Goal: Task Accomplishment & Management: Complete application form

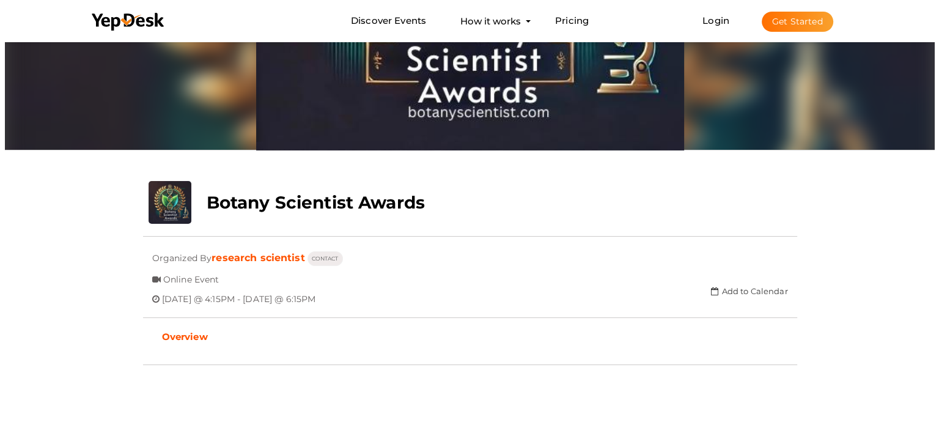
scroll to position [100, 0]
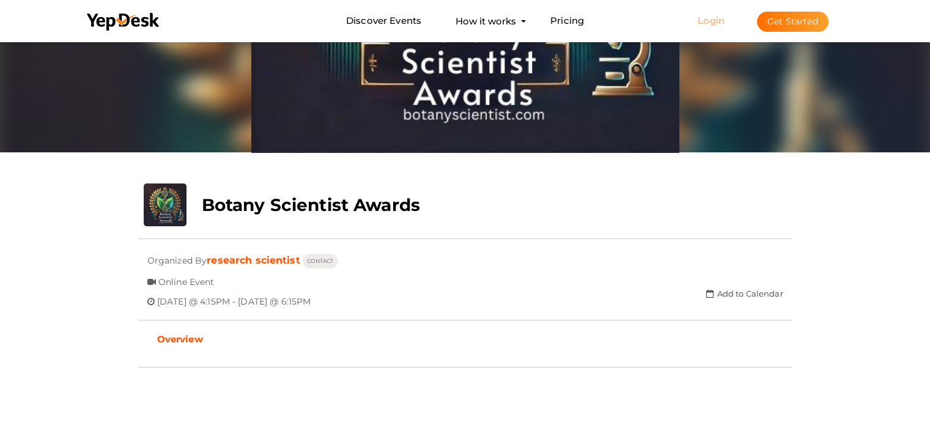
click at [714, 20] on link "Login" at bounding box center [711, 21] width 27 height 12
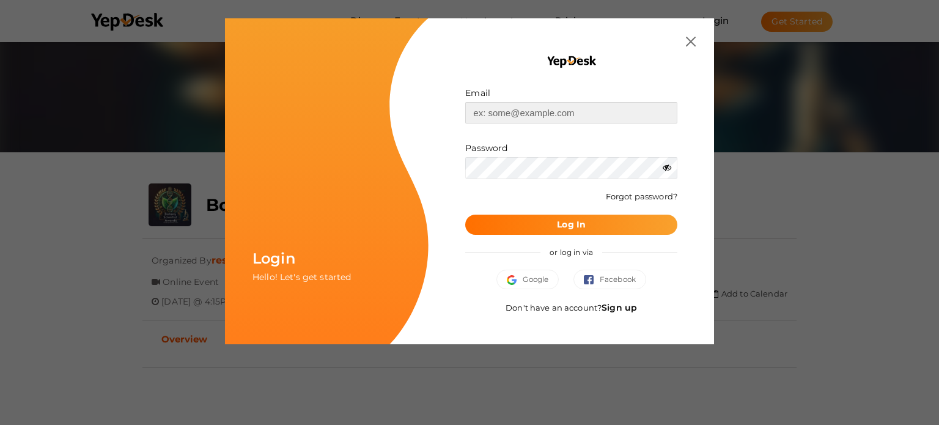
click at [558, 108] on input "text" at bounding box center [571, 112] width 212 height 21
type input "[EMAIL_ADDRESS][DOMAIN_NAME]"
click at [573, 226] on b "Log In" at bounding box center [571, 224] width 29 height 11
click at [529, 275] on span "Google" at bounding box center [528, 279] width 42 height 12
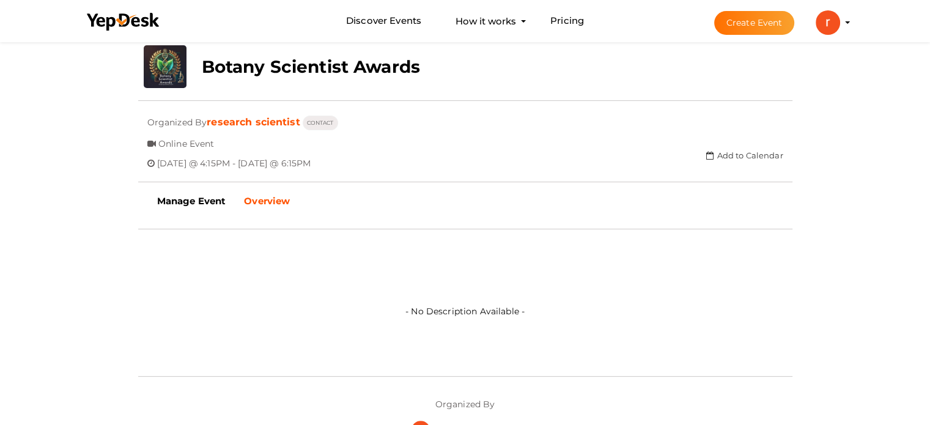
scroll to position [245, 0]
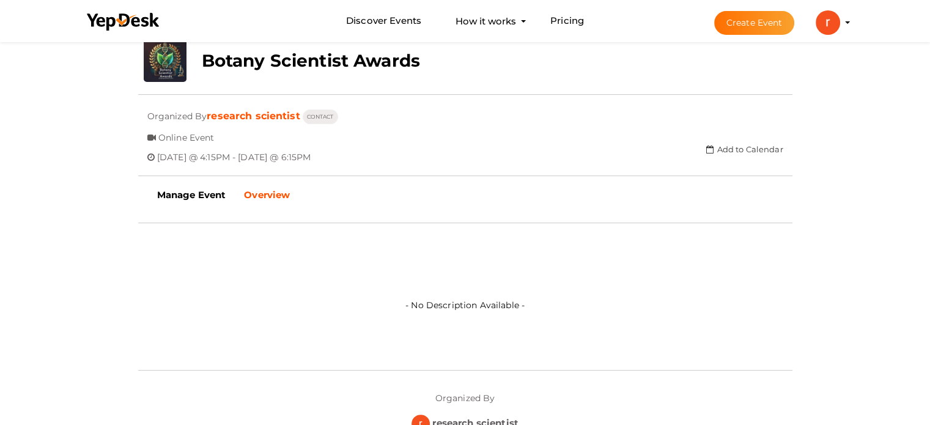
click at [726, 28] on button "Create Event" at bounding box center [754, 23] width 81 height 24
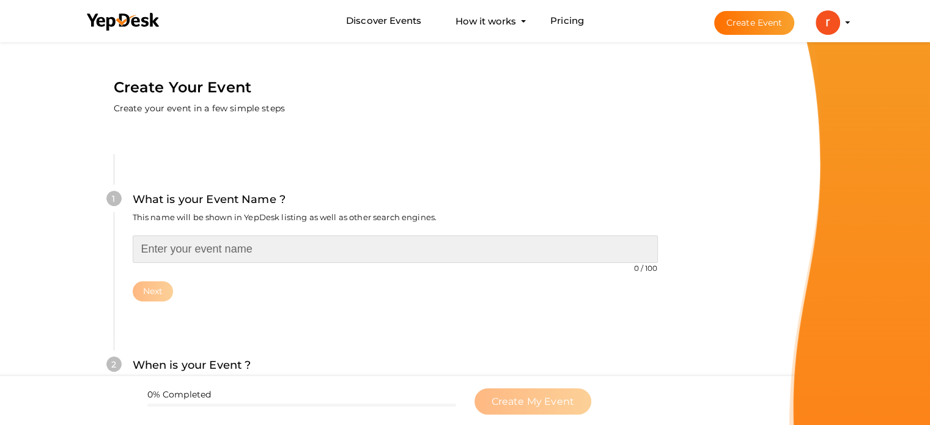
click at [157, 239] on input "text" at bounding box center [395, 249] width 525 height 28
paste input "Botany Scientist Awards"
type input "Botany Scientist Awards"
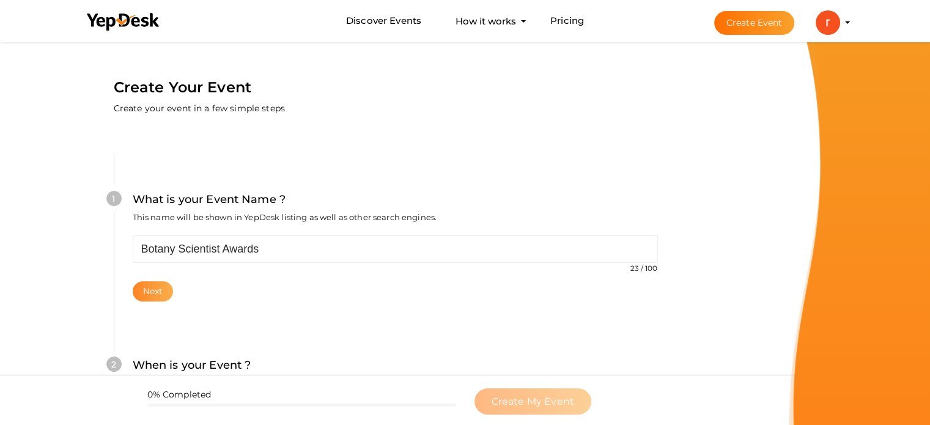
click at [152, 296] on button "Next" at bounding box center [153, 291] width 41 height 20
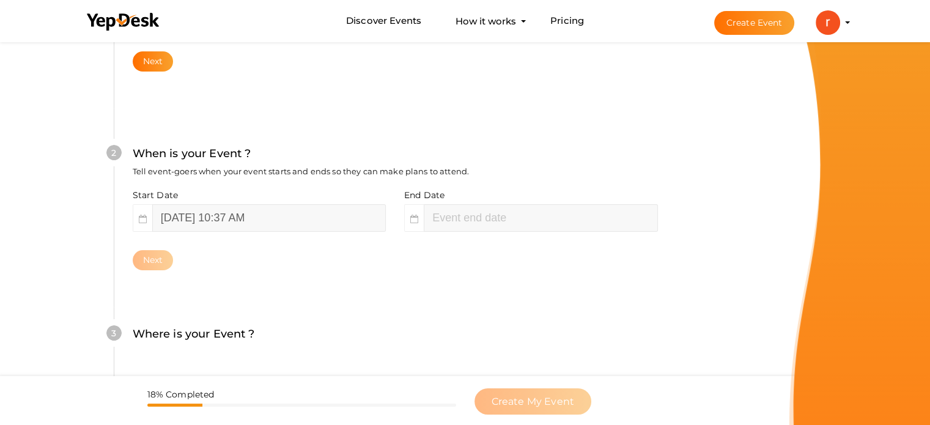
scroll to position [251, 0]
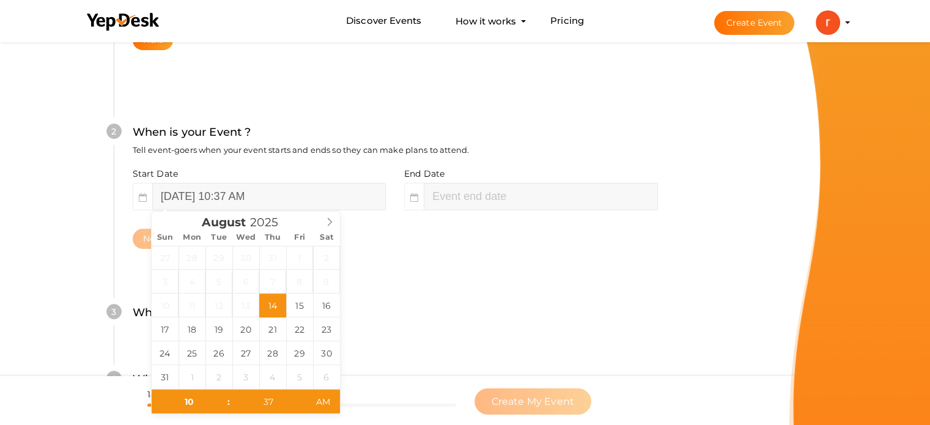
type input "37"
type input "August 14, 2025 12:37 PM"
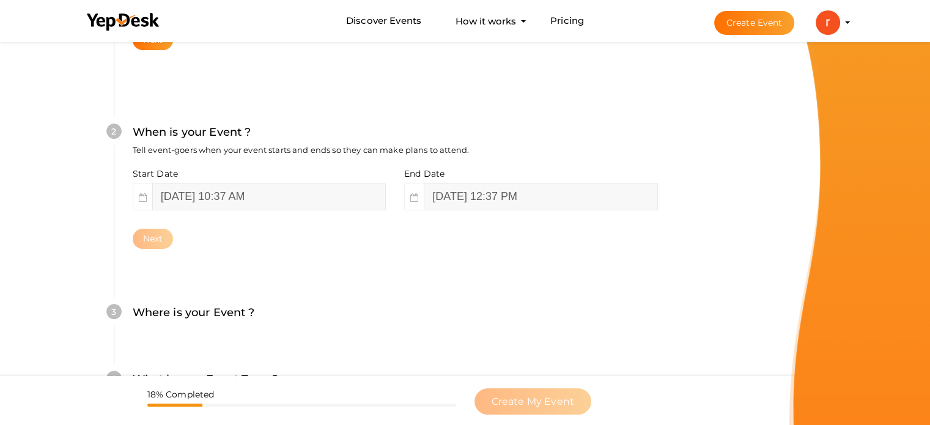
click at [145, 193] on icon at bounding box center [143, 197] width 8 height 9
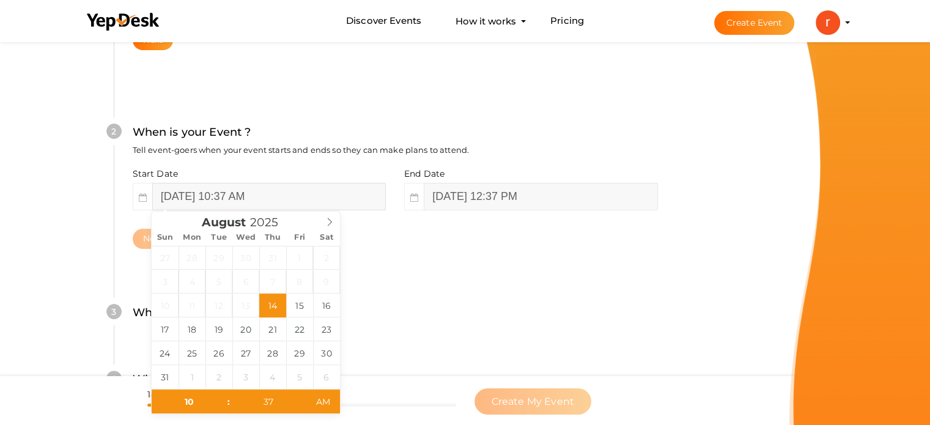
click at [195, 193] on input "August 14, 2025 10:37 AM" at bounding box center [269, 197] width 234 height 28
type input "August 28, 2025 10:37 AM"
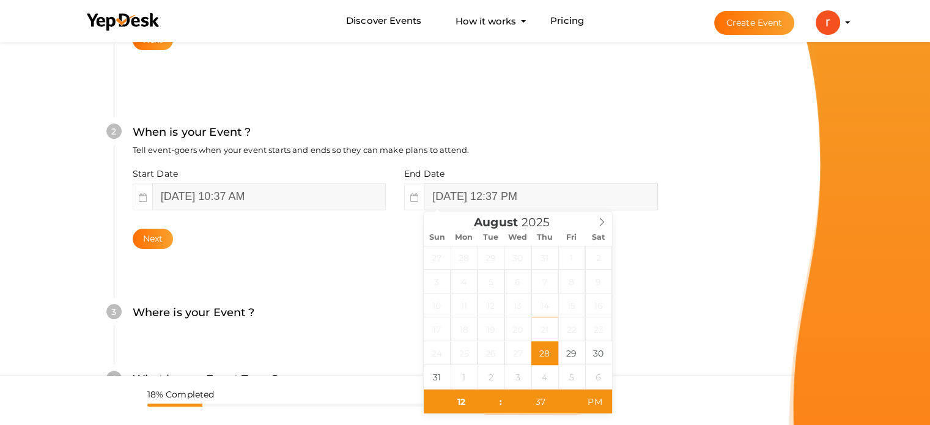
click at [475, 197] on input "August 28, 2025 12:37 PM" at bounding box center [541, 197] width 234 height 28
type input "August 29, 2025 12:37 PM"
click at [154, 243] on button "Next" at bounding box center [153, 239] width 41 height 20
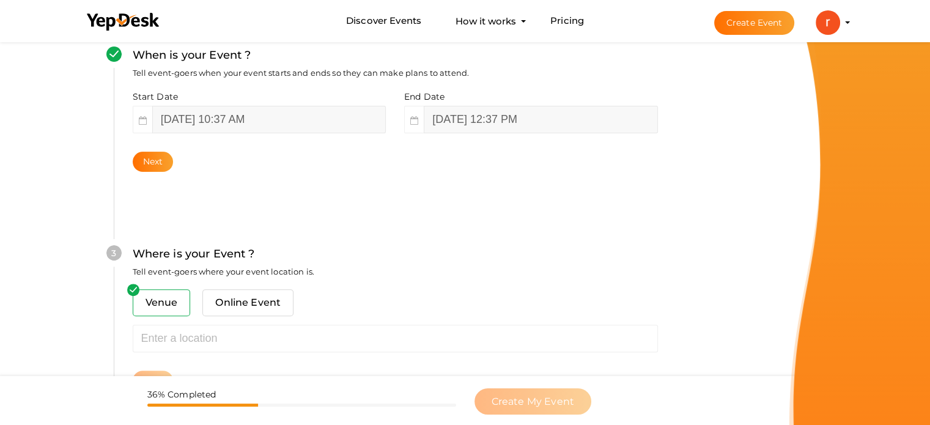
scroll to position [389, 0]
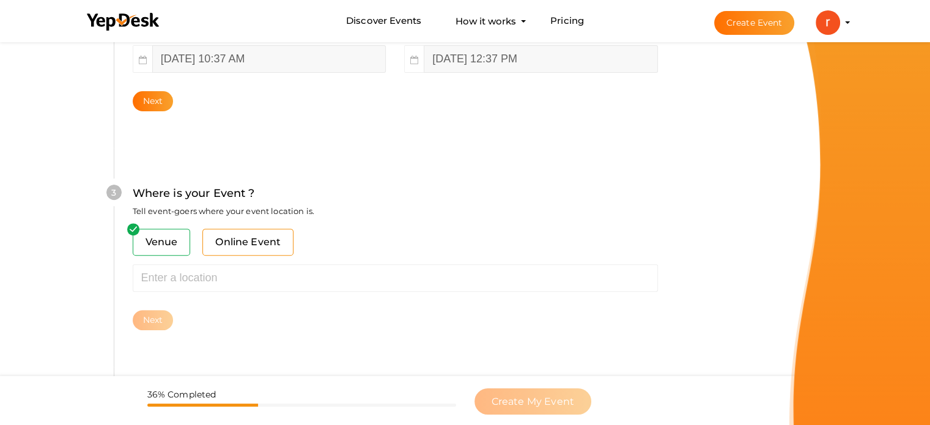
click at [227, 243] on span "Online Event" at bounding box center [247, 242] width 91 height 27
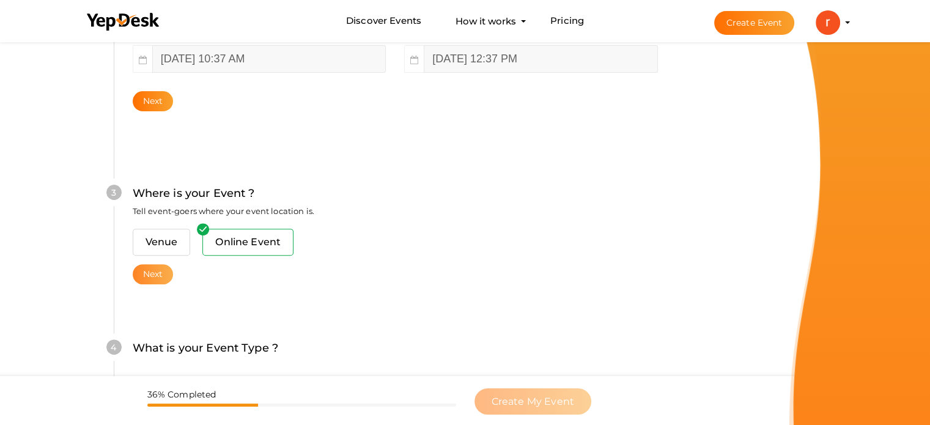
click at [155, 269] on button "Next" at bounding box center [153, 274] width 41 height 20
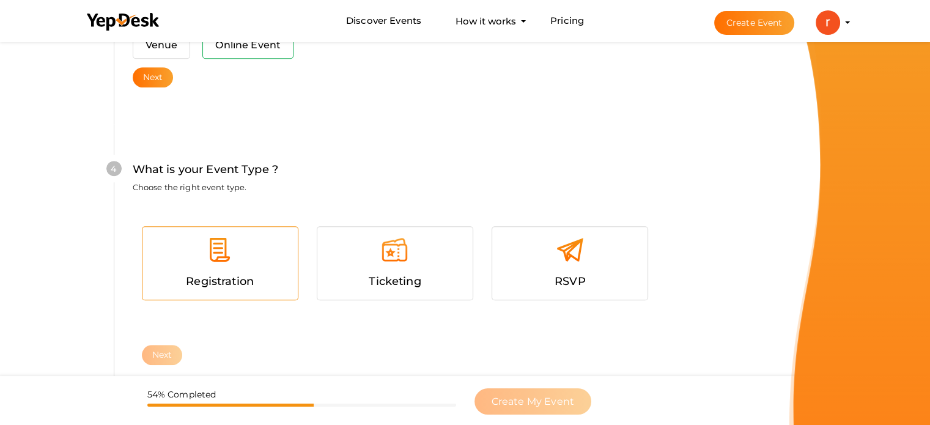
scroll to position [566, 0]
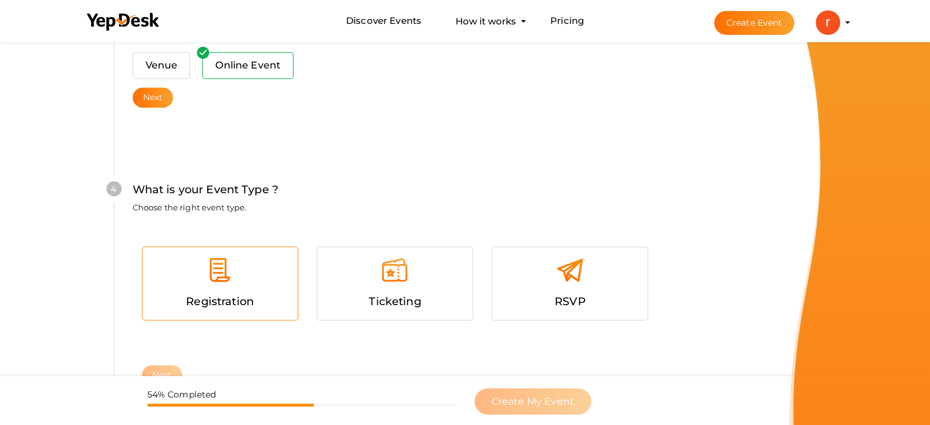
click at [246, 273] on div at bounding box center [220, 274] width 137 height 37
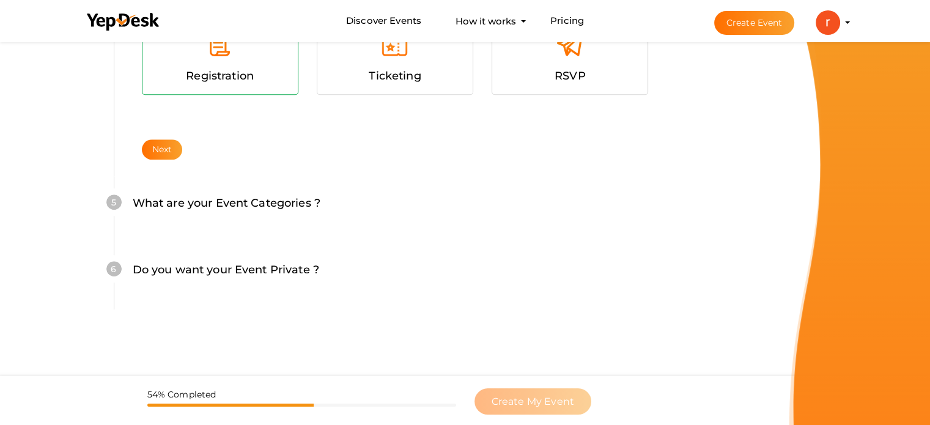
scroll to position [795, 0]
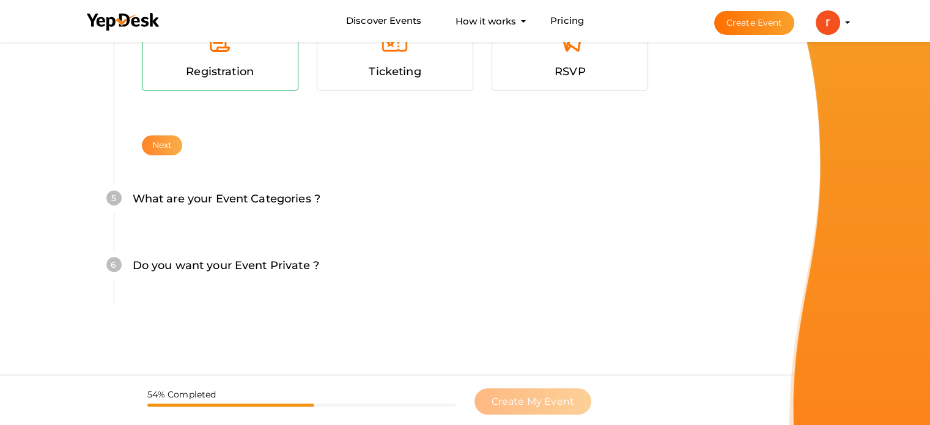
click at [154, 147] on button "Next" at bounding box center [162, 145] width 41 height 20
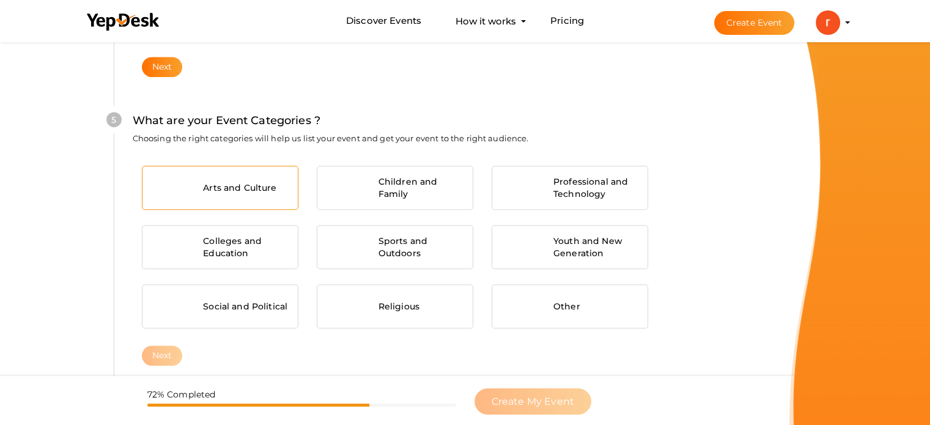
scroll to position [879, 0]
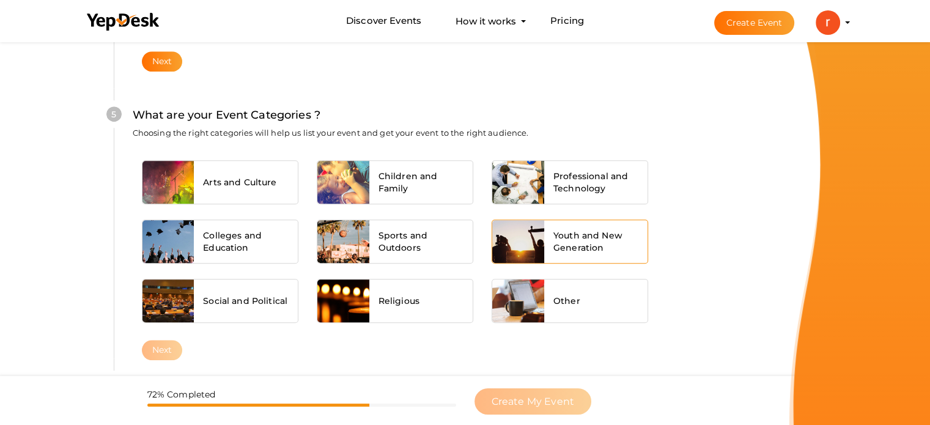
click at [556, 229] on span "Youth and New Generation" at bounding box center [596, 241] width 86 height 24
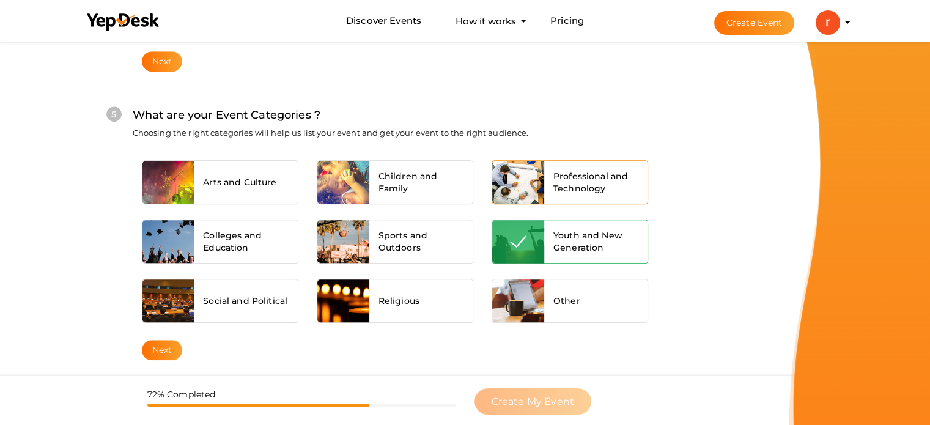
click at [567, 171] on span "Professional and Technology" at bounding box center [596, 182] width 86 height 24
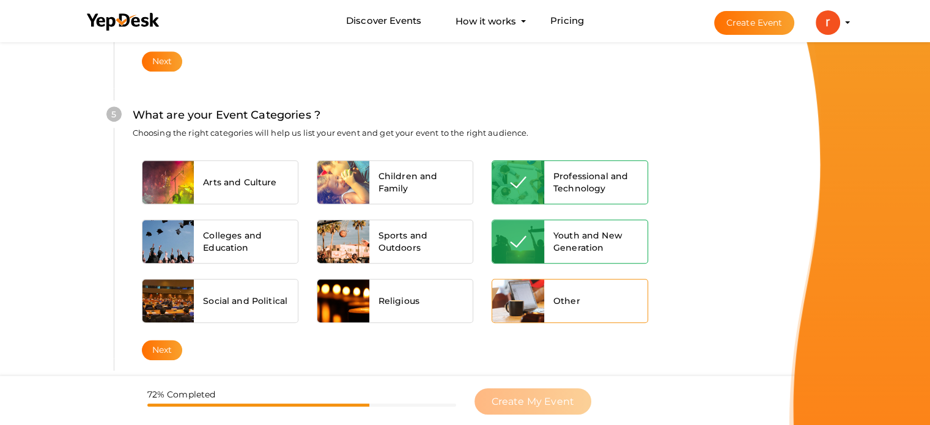
click at [535, 301] on div at bounding box center [518, 300] width 52 height 43
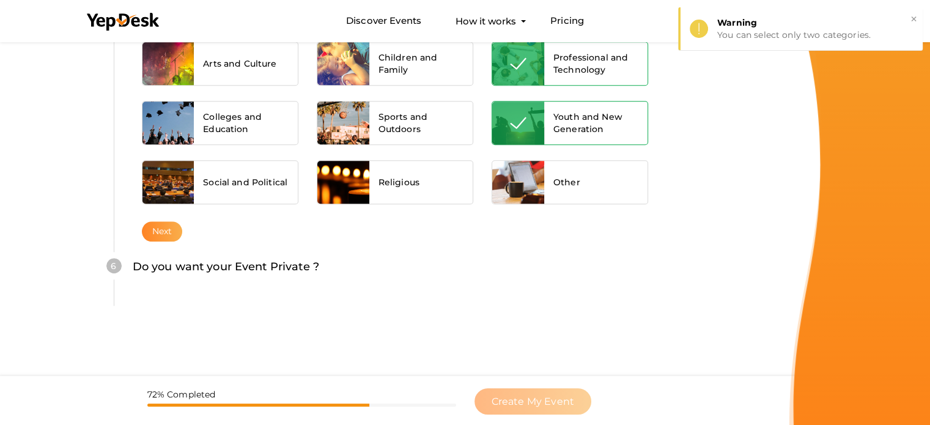
click at [157, 227] on button "Next" at bounding box center [162, 231] width 41 height 20
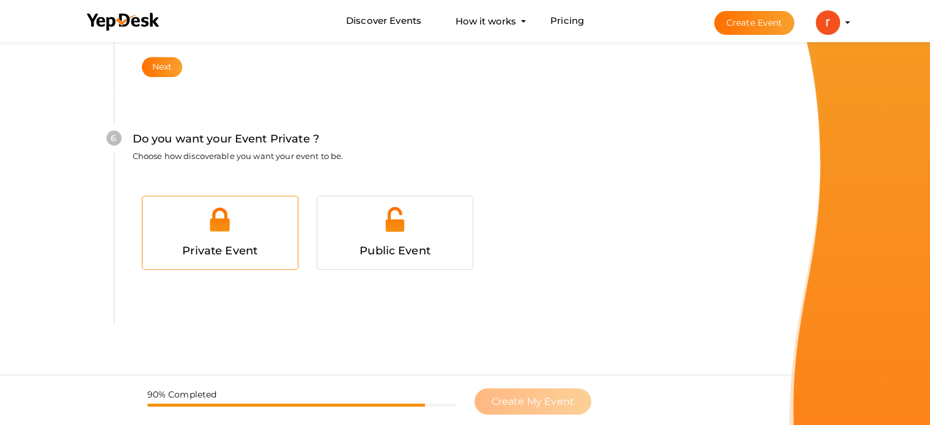
scroll to position [1197, 0]
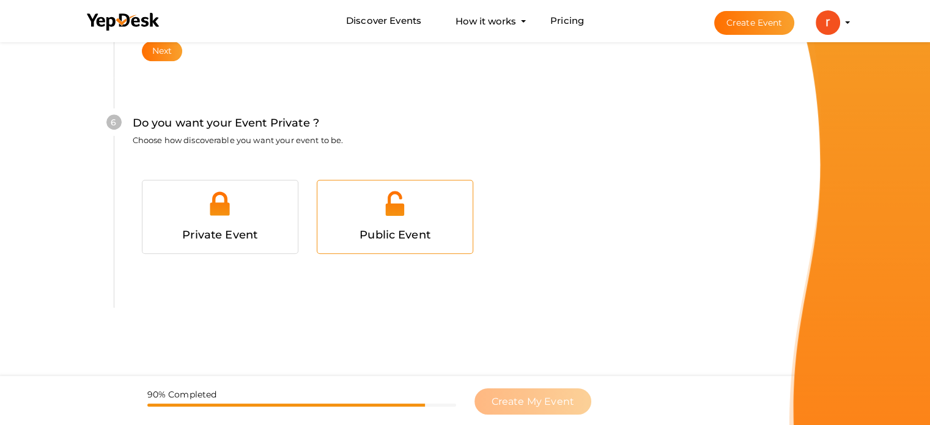
click at [377, 210] on div at bounding box center [394, 208] width 137 height 37
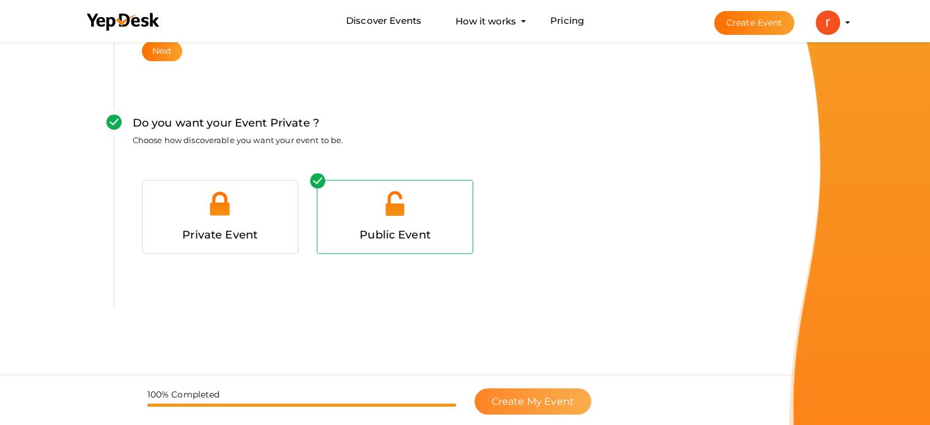
click at [535, 400] on span "Create My Event" at bounding box center [533, 402] width 83 height 12
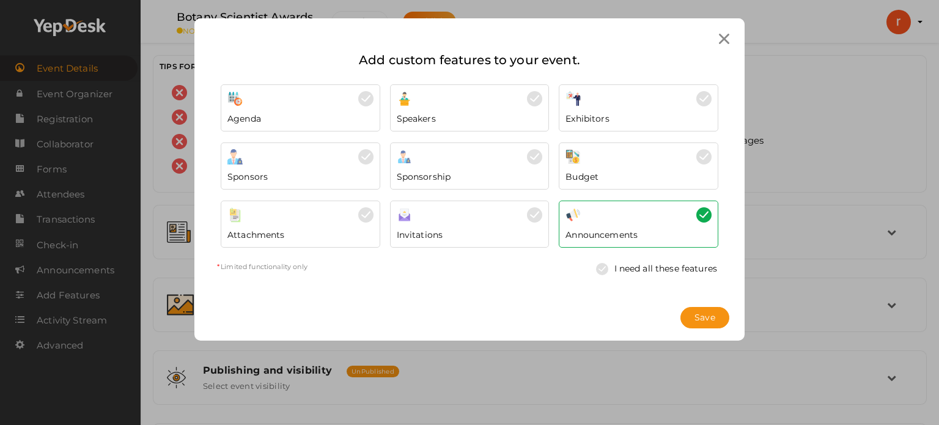
click at [577, 101] on img at bounding box center [573, 98] width 15 height 15
click at [504, 118] on div "Speakers" at bounding box center [470, 115] width 146 height 18
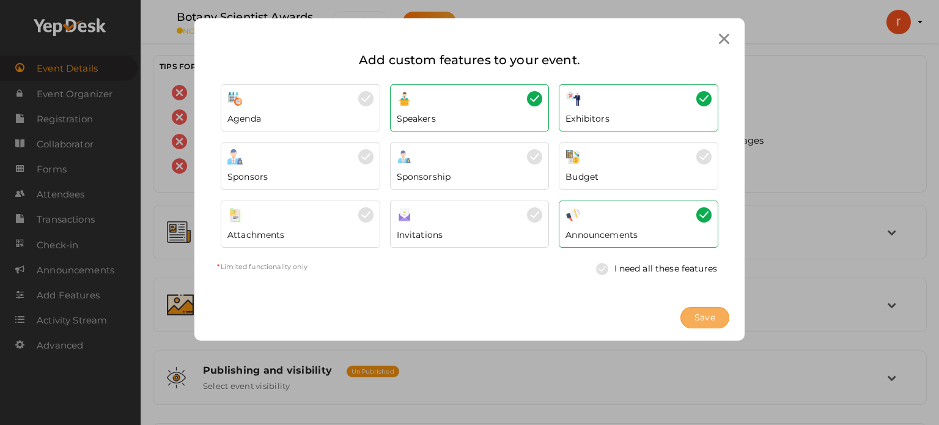
click at [699, 313] on span "Save" at bounding box center [705, 317] width 21 height 13
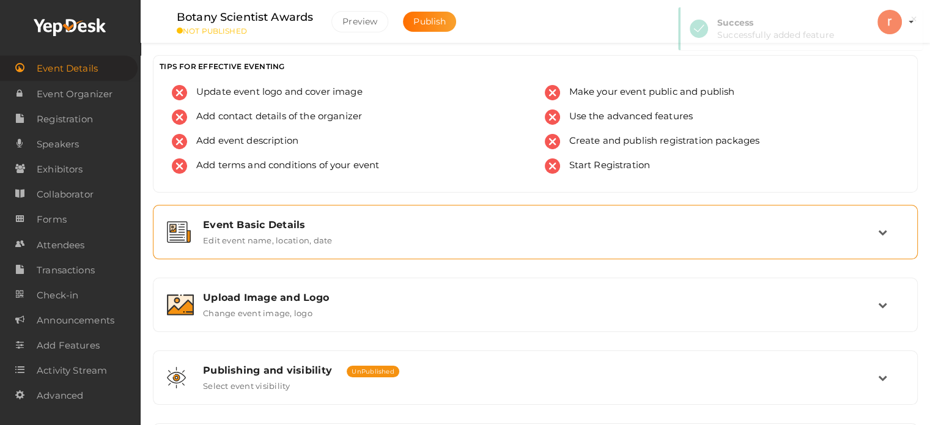
click at [283, 232] on label "Edit event name, location, date" at bounding box center [267, 238] width 129 height 15
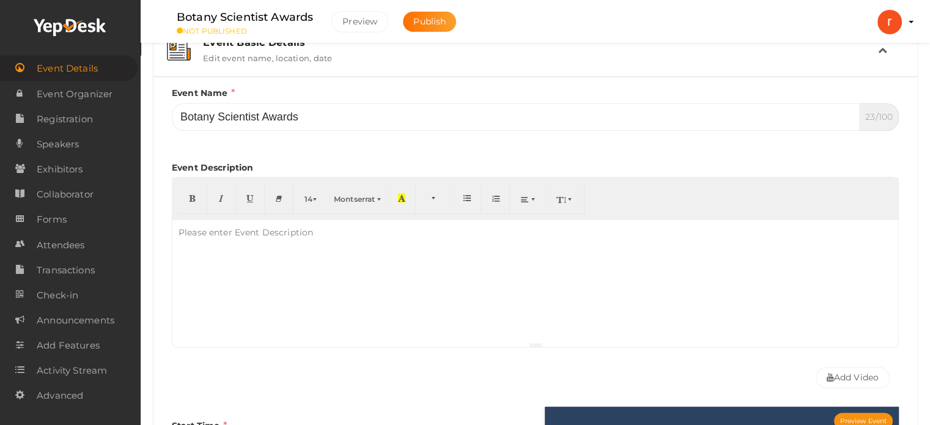
scroll to position [183, 0]
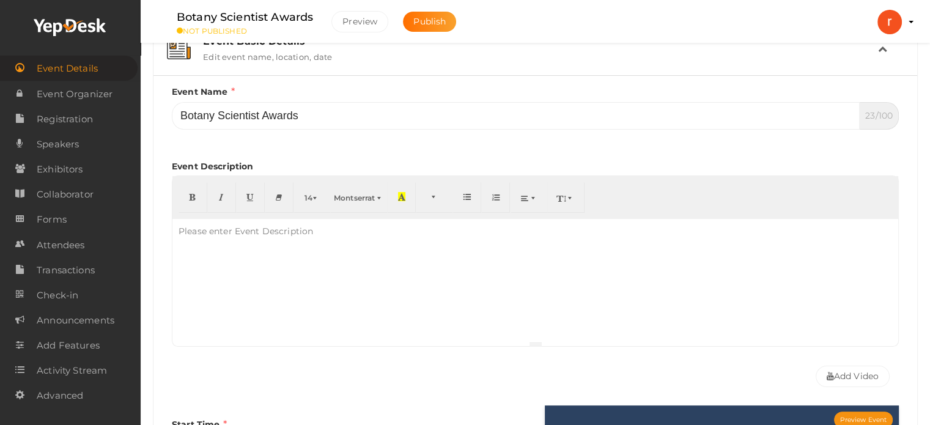
click at [252, 243] on div at bounding box center [535, 280] width 726 height 122
paste div
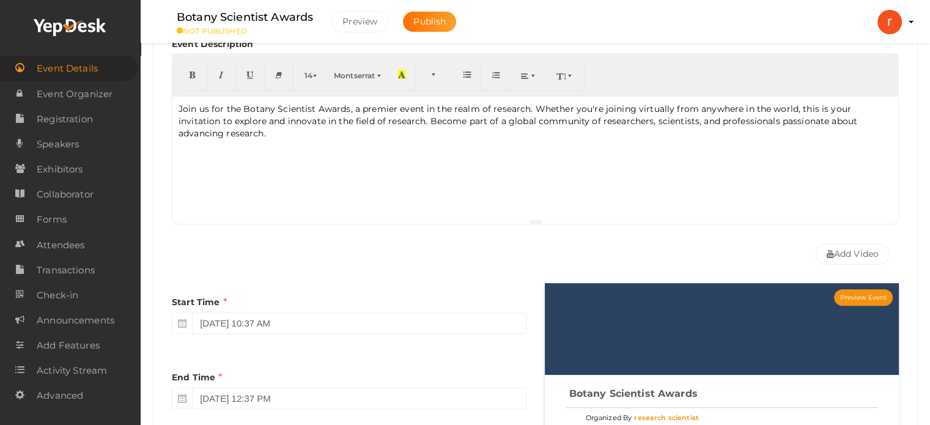
scroll to position [428, 0]
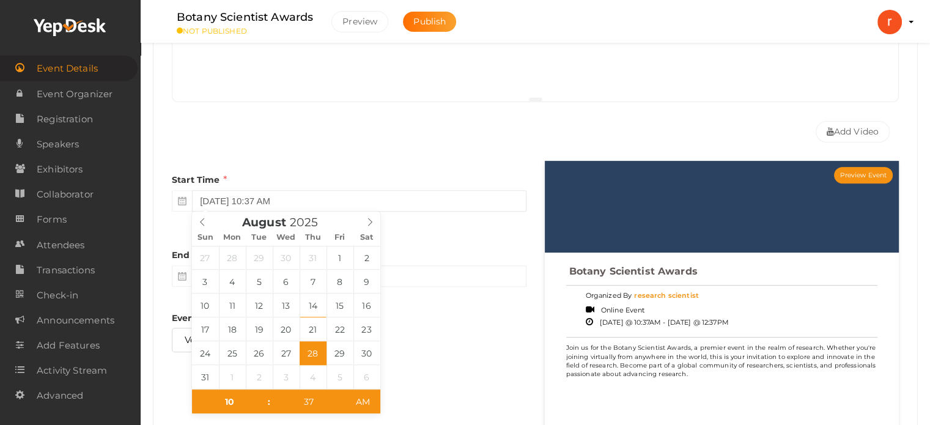
click at [230, 201] on input "August 28, 2025 10:37 AM" at bounding box center [359, 200] width 334 height 21
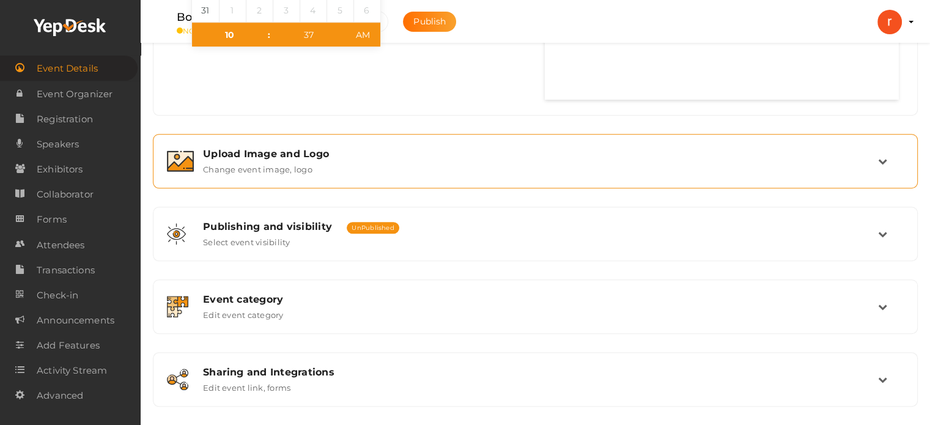
click at [335, 164] on div "Upload Image and Logo Change event image, logo" at bounding box center [536, 161] width 684 height 26
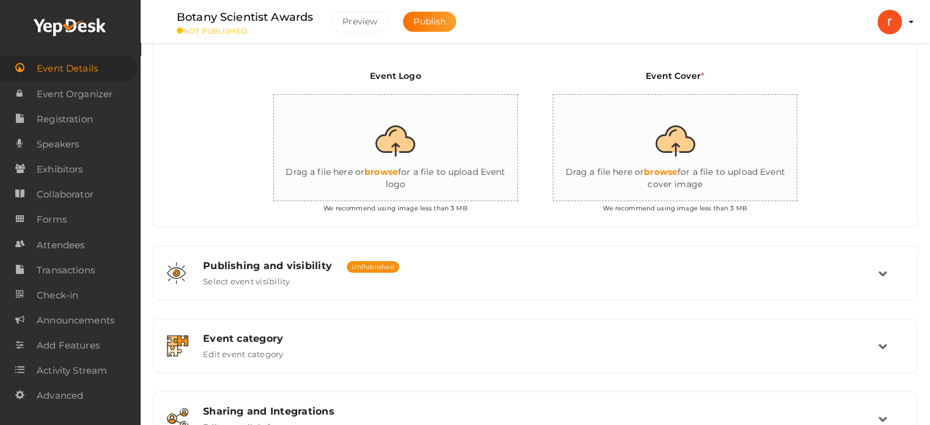
scroll to position [279, 0]
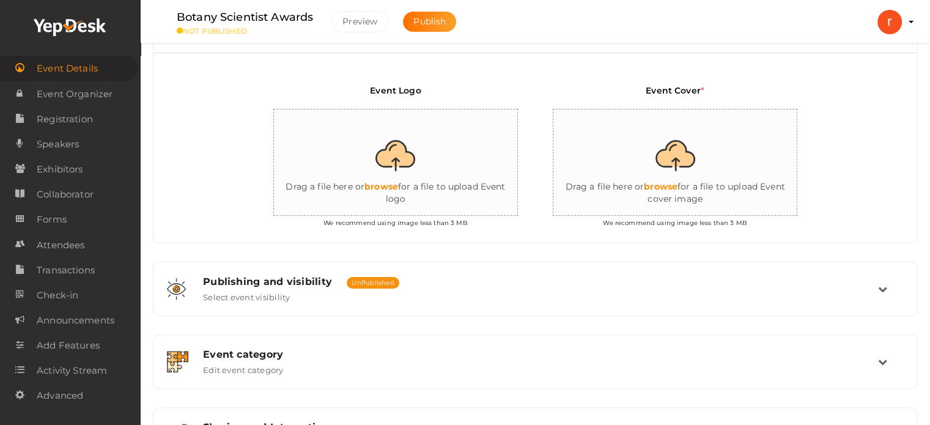
click at [404, 146] on input "file" at bounding box center [396, 162] width 245 height 107
type input "C:\fakepath\botany Award Banner.png"
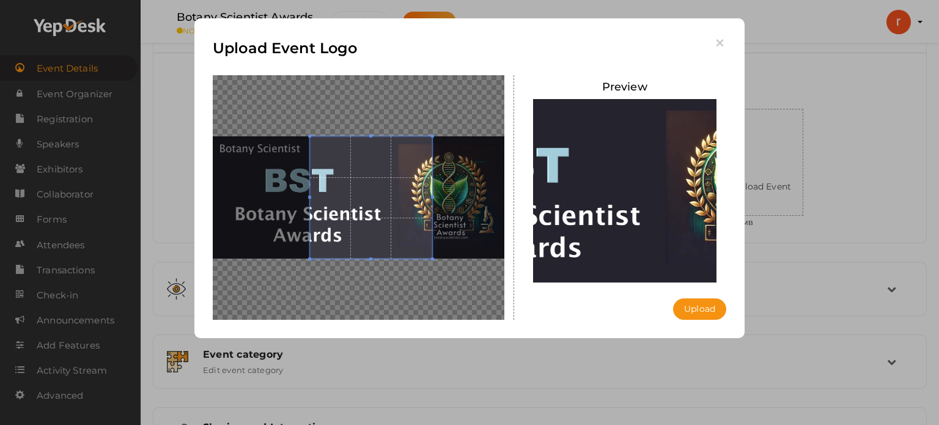
drag, startPoint x: 374, startPoint y: 204, endPoint x: 319, endPoint y: 212, distance: 56.3
click at [310, 204] on span at bounding box center [371, 197] width 122 height 122
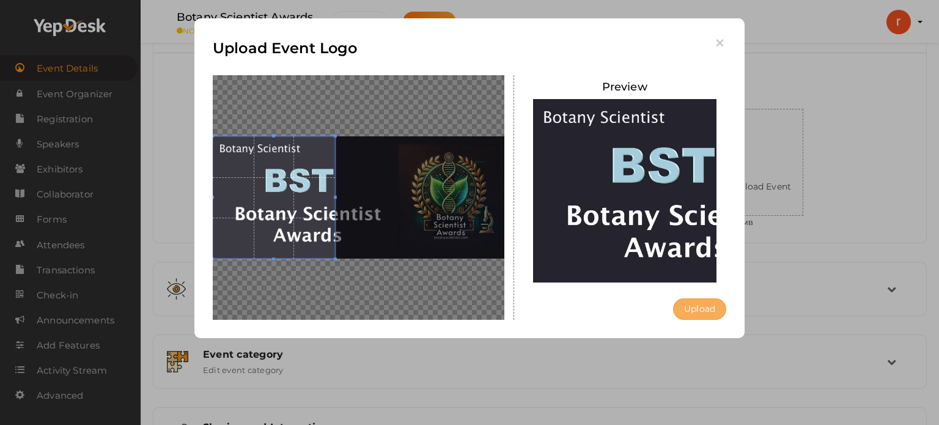
click at [707, 315] on button "Upload" at bounding box center [699, 308] width 53 height 21
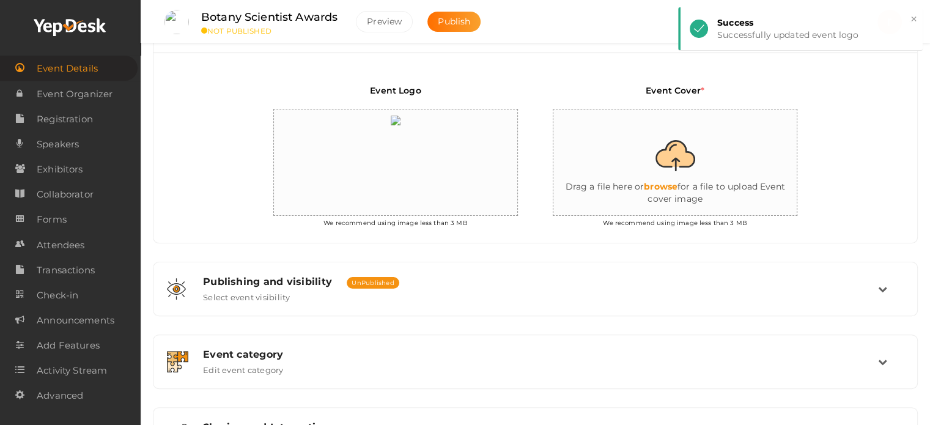
click at [669, 163] on input "file" at bounding box center [675, 162] width 245 height 107
type input "C:\fakepath\Award logo.jpeg"
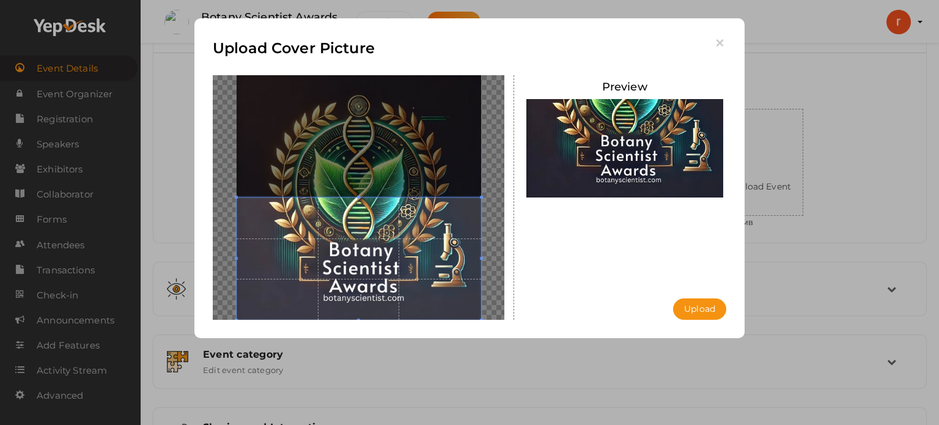
drag, startPoint x: 429, startPoint y: 226, endPoint x: 430, endPoint y: 300, distance: 74.6
click at [430, 300] on span at bounding box center [359, 258] width 245 height 122
click at [696, 310] on button "Upload" at bounding box center [699, 308] width 53 height 21
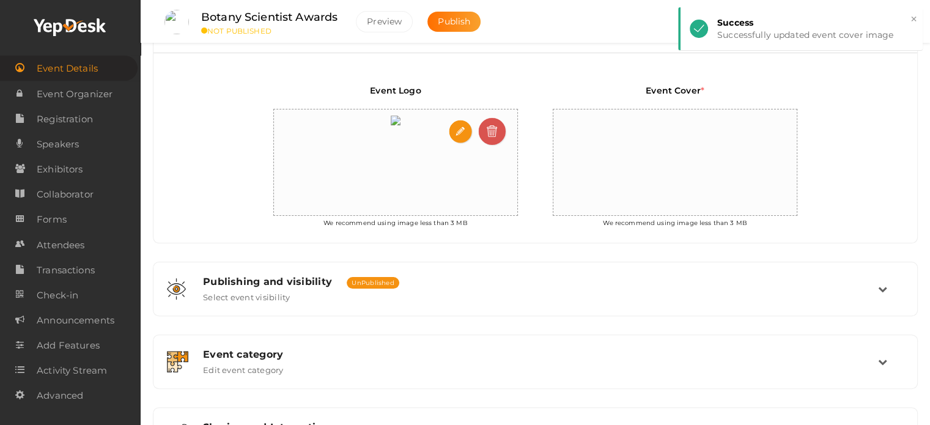
click at [496, 137] on img at bounding box center [492, 131] width 29 height 29
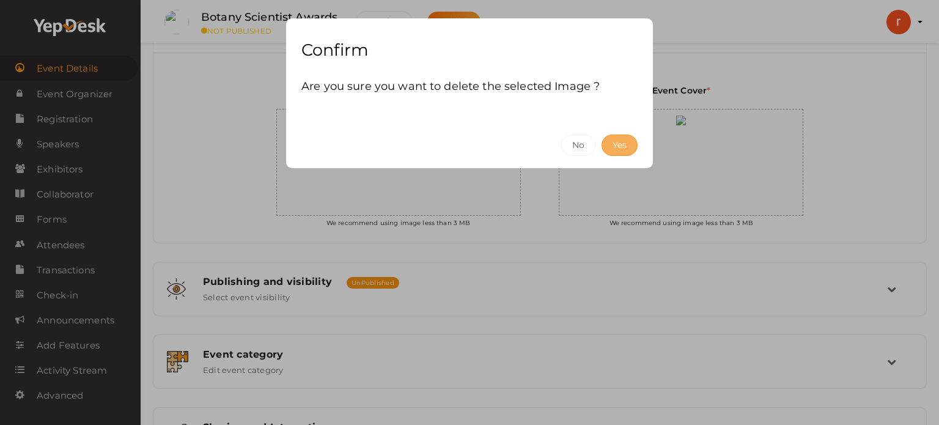
click at [620, 147] on button "Yes" at bounding box center [620, 145] width 36 height 21
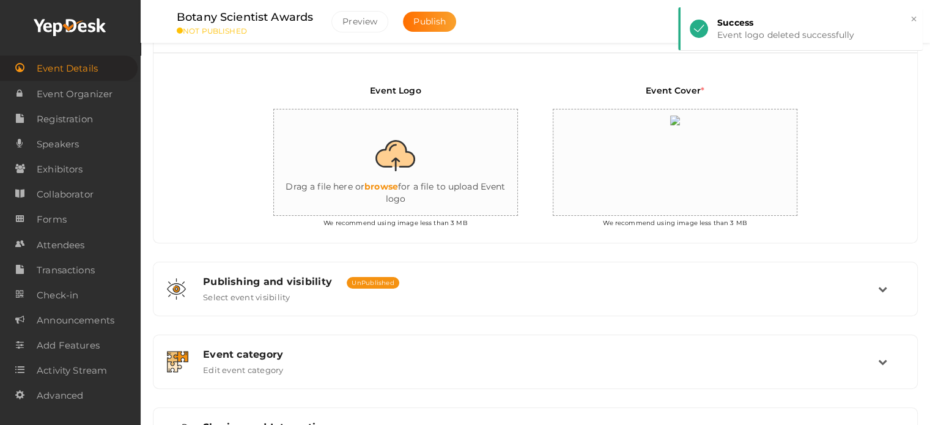
click at [393, 180] on input "file" at bounding box center [396, 162] width 245 height 107
type input "C:\fakepath\Award logo.jpeg"
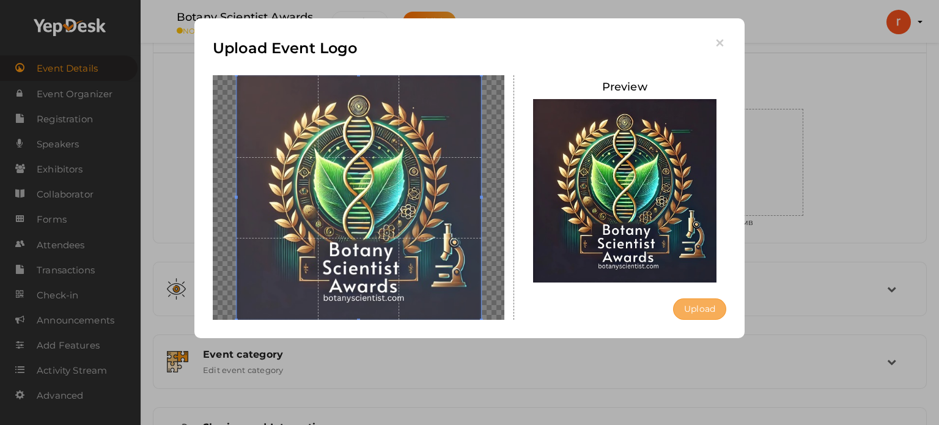
click at [696, 312] on button "Upload" at bounding box center [699, 308] width 53 height 21
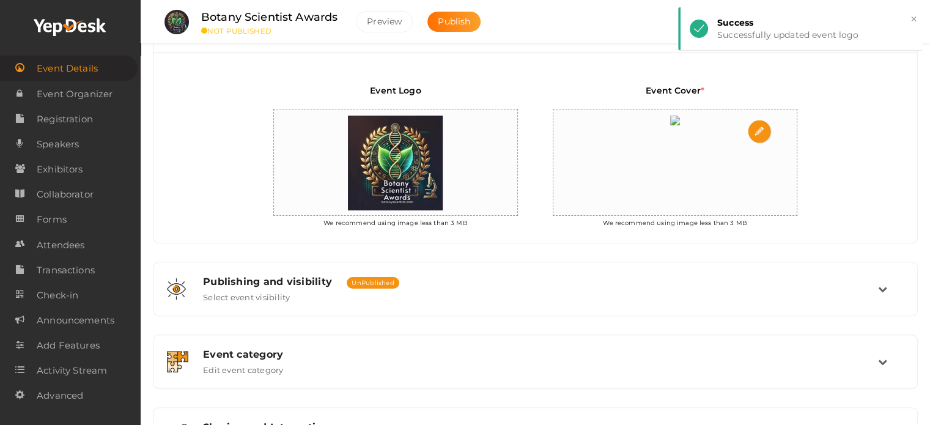
click at [758, 131] on input "file" at bounding box center [760, 132] width 24 height 24
type input "C:\fakepath\botany Award Banner.png"
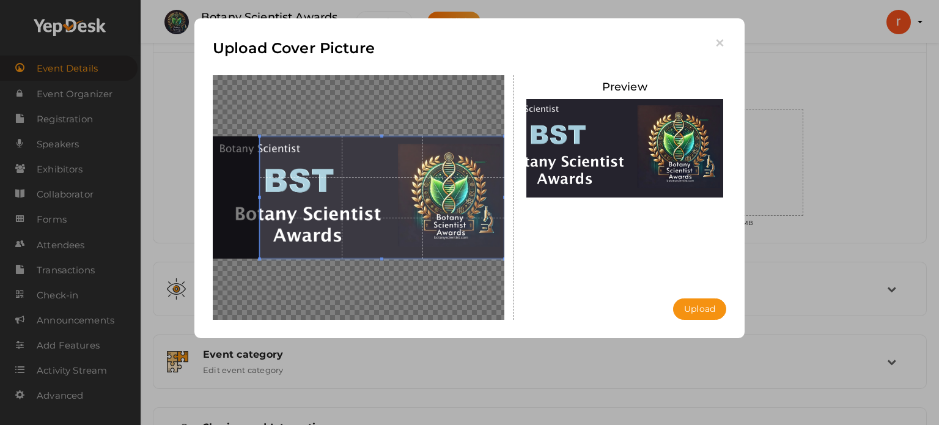
drag, startPoint x: 386, startPoint y: 234, endPoint x: 286, endPoint y: 227, distance: 99.9
click at [260, 228] on span at bounding box center [382, 197] width 245 height 122
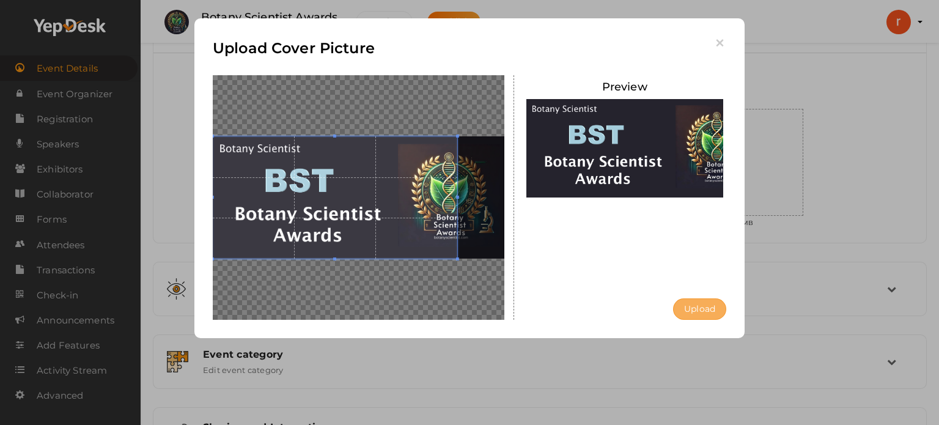
click at [695, 306] on button "Upload" at bounding box center [699, 308] width 53 height 21
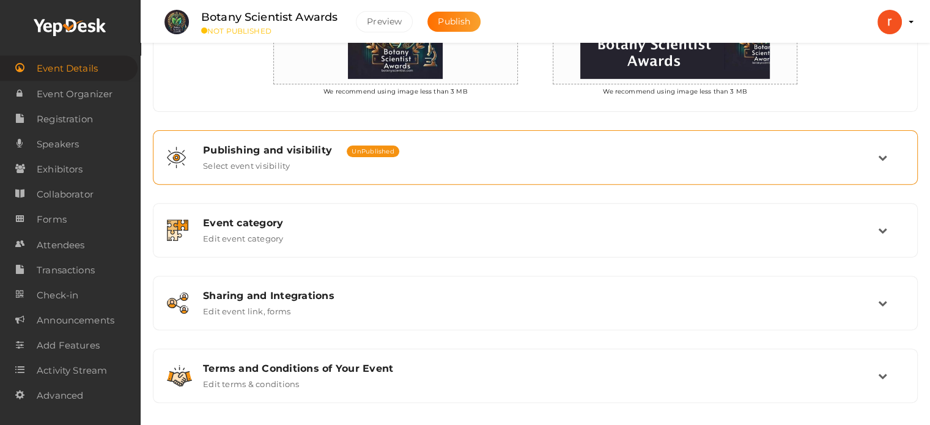
scroll to position [416, 0]
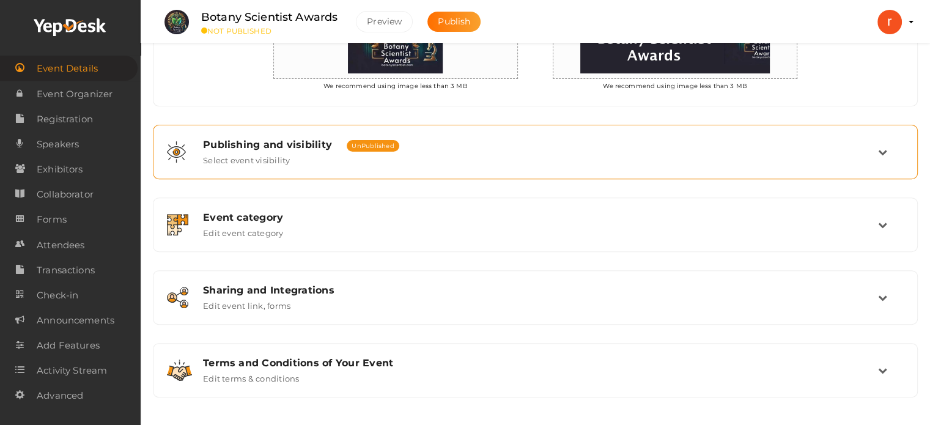
click at [306, 160] on div "Publishing and visibility Published UnPublished Select event visibility" at bounding box center [536, 152] width 684 height 26
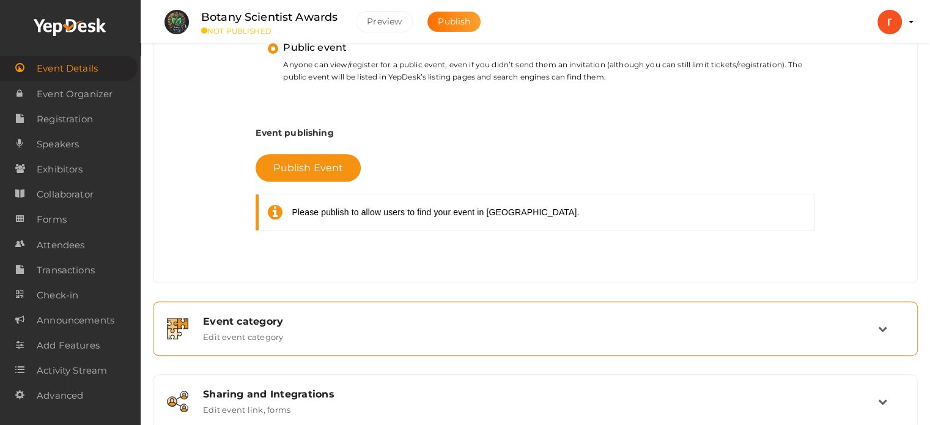
scroll to position [477, 0]
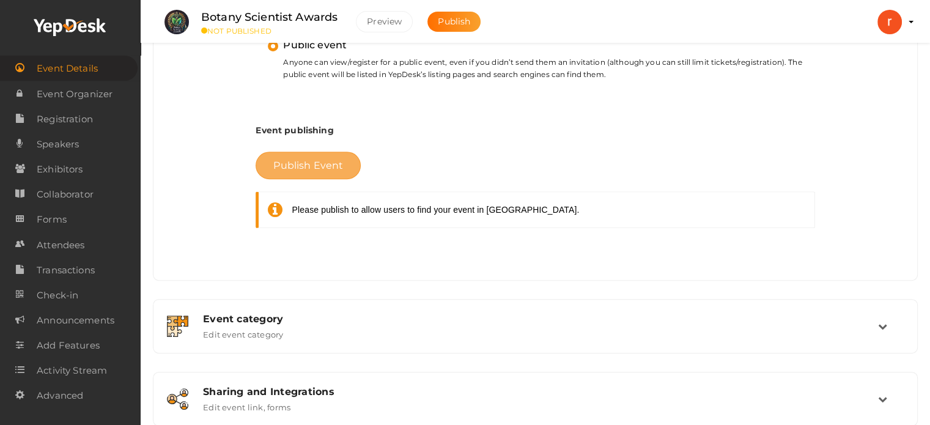
click at [304, 164] on span "Publish Event" at bounding box center [308, 166] width 70 height 12
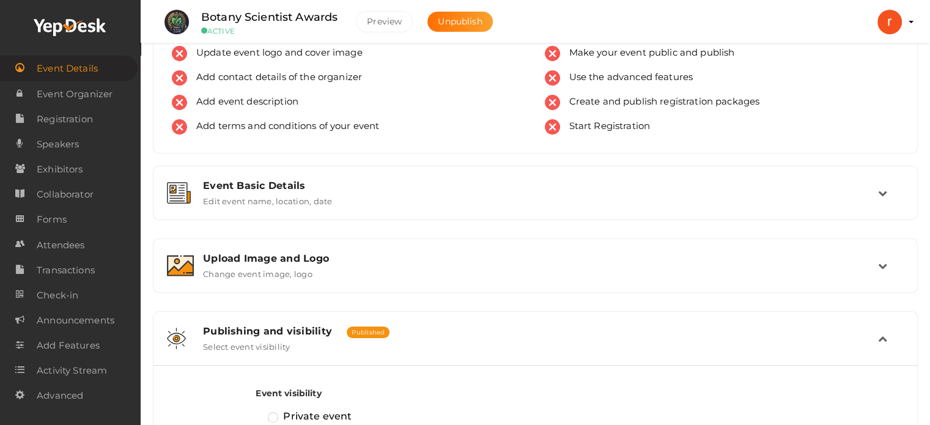
scroll to position [61, 0]
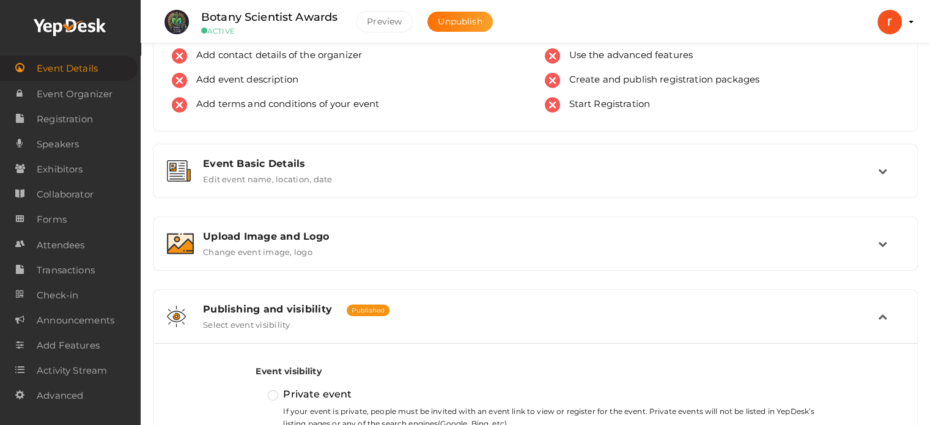
click at [272, 17] on label "Botany Scientist Awards" at bounding box center [269, 18] width 136 height 18
click at [458, 15] on button "Unpublish" at bounding box center [459, 22] width 65 height 20
click at [459, 17] on span "Publish" at bounding box center [454, 21] width 32 height 11
click at [71, 68] on span "Event Details" at bounding box center [67, 68] width 61 height 24
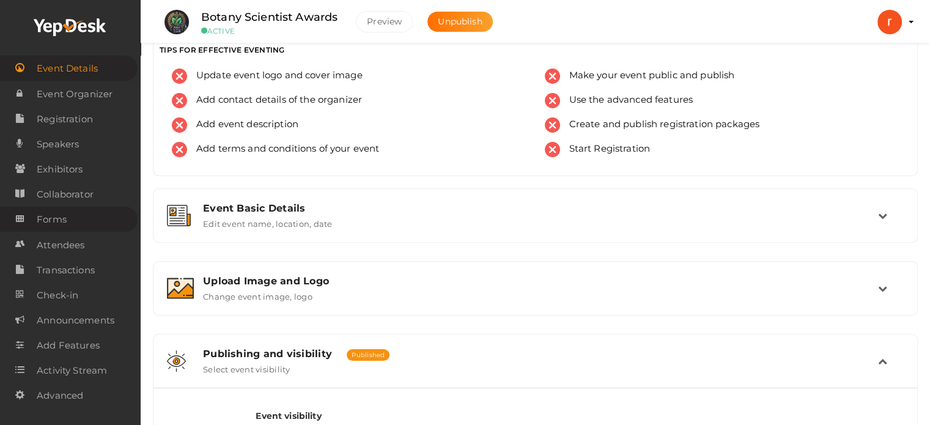
scroll to position [0, 0]
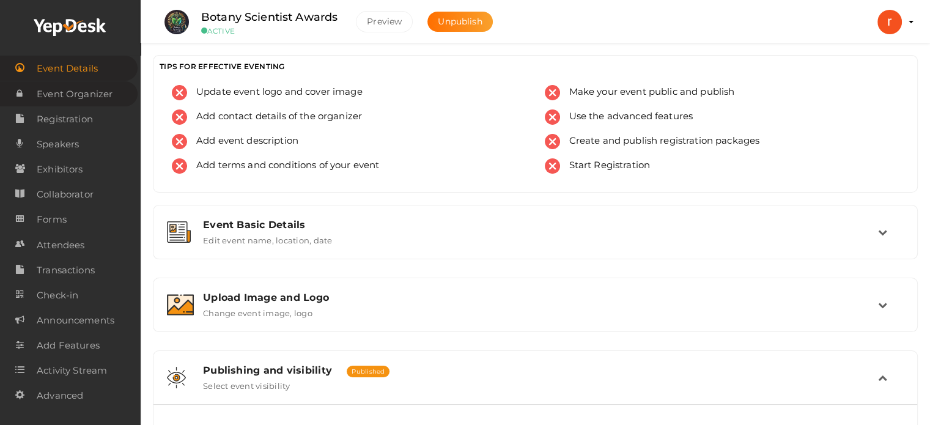
click at [78, 98] on span "Event Organizer" at bounding box center [75, 94] width 76 height 24
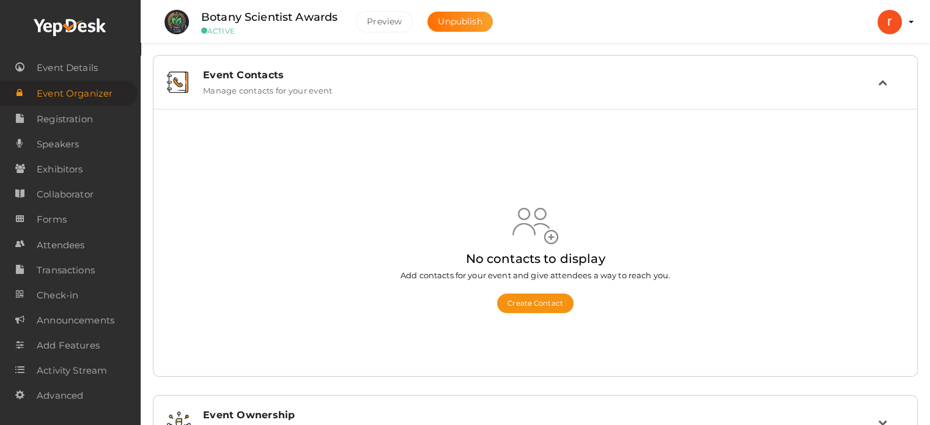
click at [276, 81] on label "Manage contacts for your event" at bounding box center [267, 88] width 129 height 15
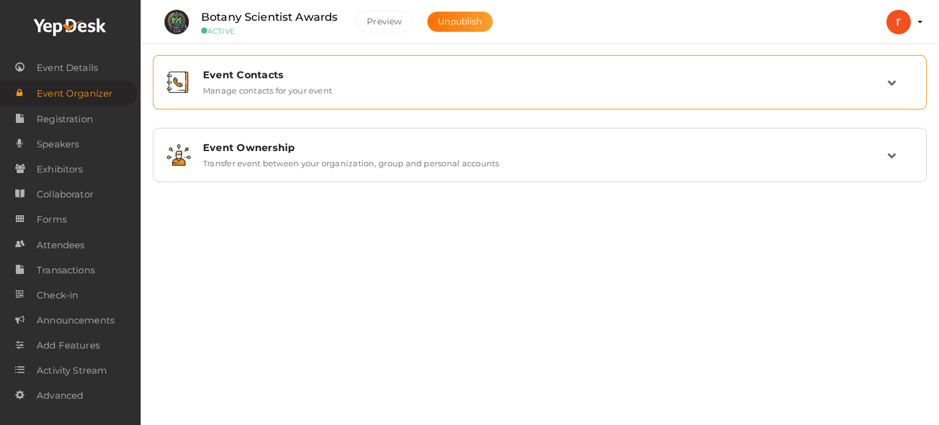
click at [294, 84] on label "Manage contacts for your event" at bounding box center [267, 88] width 129 height 15
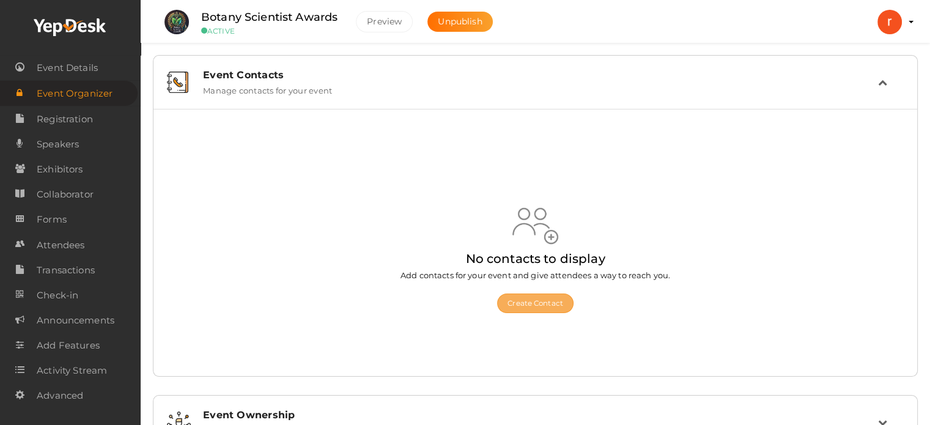
click at [533, 303] on button "Create Contact" at bounding box center [535, 303] width 76 height 20
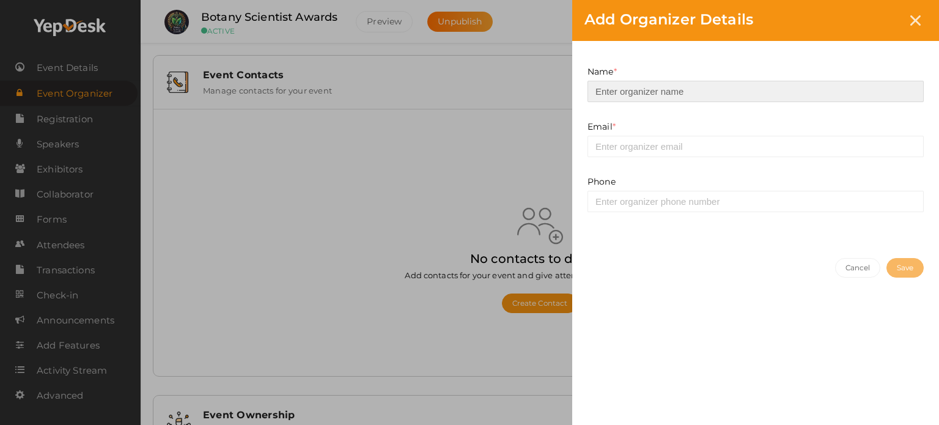
click at [673, 98] on input at bounding box center [756, 91] width 336 height 21
type input "Botany Scientist"
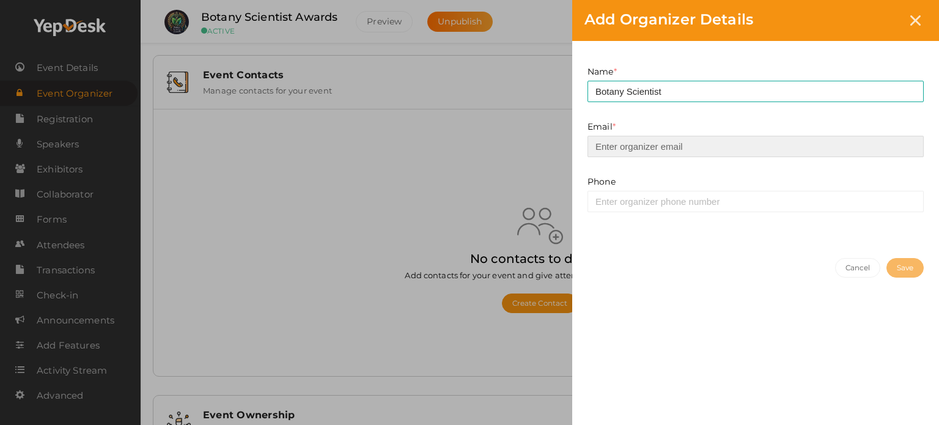
click at [623, 141] on input "email" at bounding box center [756, 146] width 336 height 21
type input "[EMAIL_ADDRESS][DOMAIN_NAME]"
click at [896, 270] on button "Save" at bounding box center [905, 268] width 37 height 20
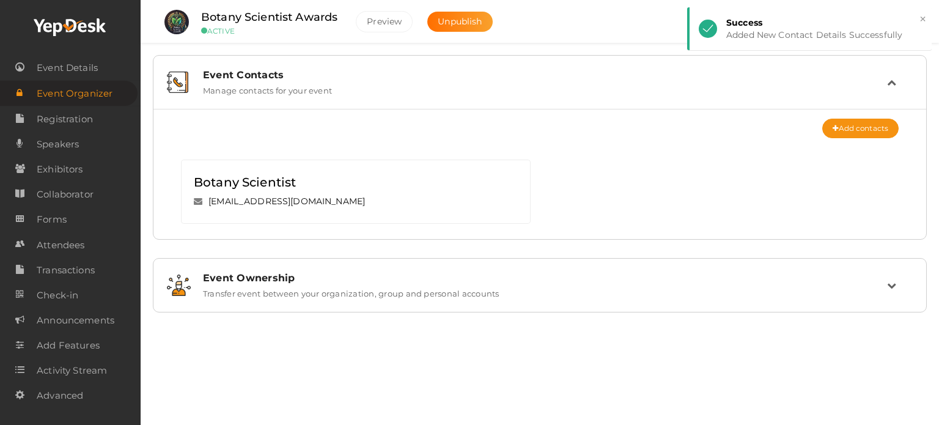
click at [292, 301] on div "Event Ownership Transfer event between your organization, group and personal ac…" at bounding box center [540, 285] width 761 height 41
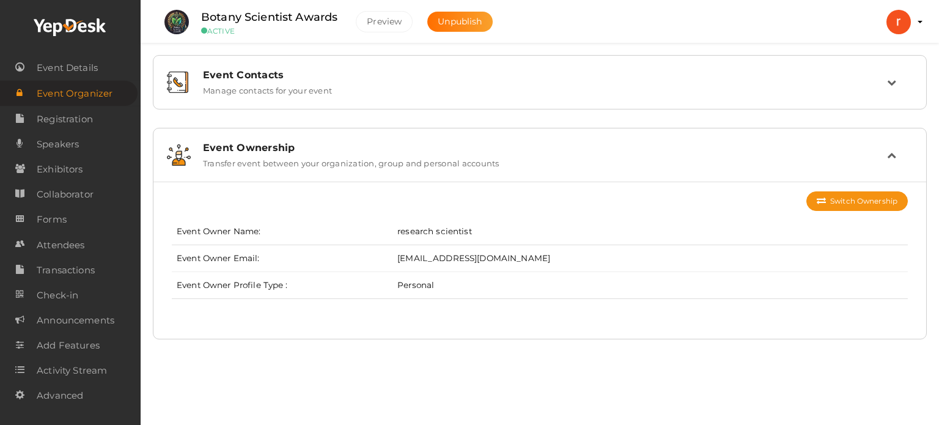
click at [435, 229] on td "research scientist" at bounding box center [650, 231] width 515 height 27
click at [428, 275] on td "Personal" at bounding box center [650, 285] width 515 height 27
drag, startPoint x: 426, startPoint y: 276, endPoint x: 898, endPoint y: 174, distance: 482.5
click at [427, 276] on td "Personal" at bounding box center [650, 285] width 515 height 27
click at [883, 195] on button "Switch Ownership" at bounding box center [856, 201] width 101 height 20
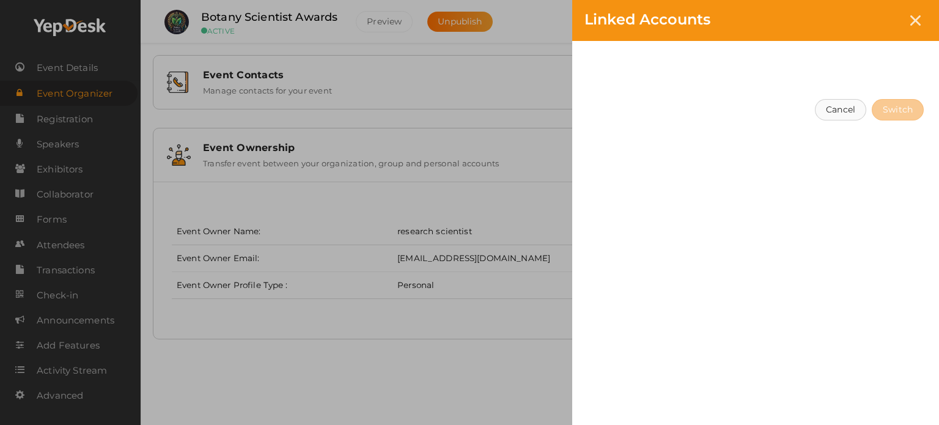
click at [849, 114] on button "Cancel" at bounding box center [840, 109] width 51 height 21
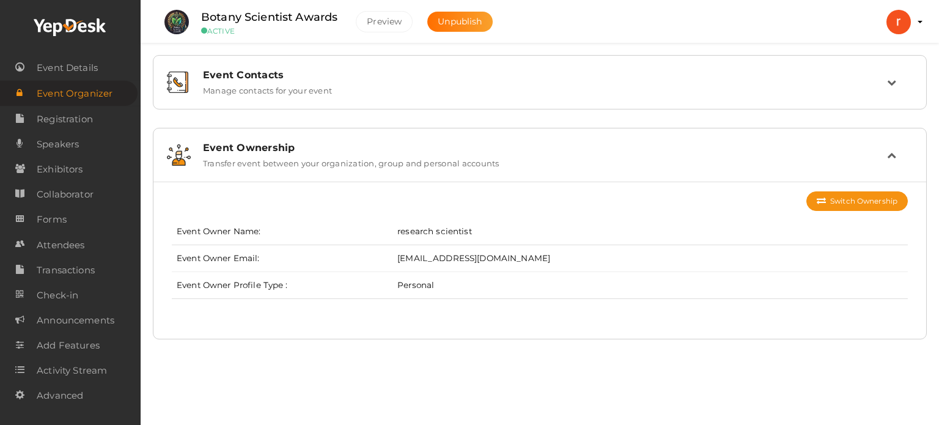
click at [410, 293] on td "Personal" at bounding box center [650, 285] width 515 height 27
click at [279, 283] on td "Event Owner Profile Type :" at bounding box center [282, 285] width 221 height 27
click at [322, 13] on label "Botany Scientist Awards" at bounding box center [269, 18] width 136 height 18
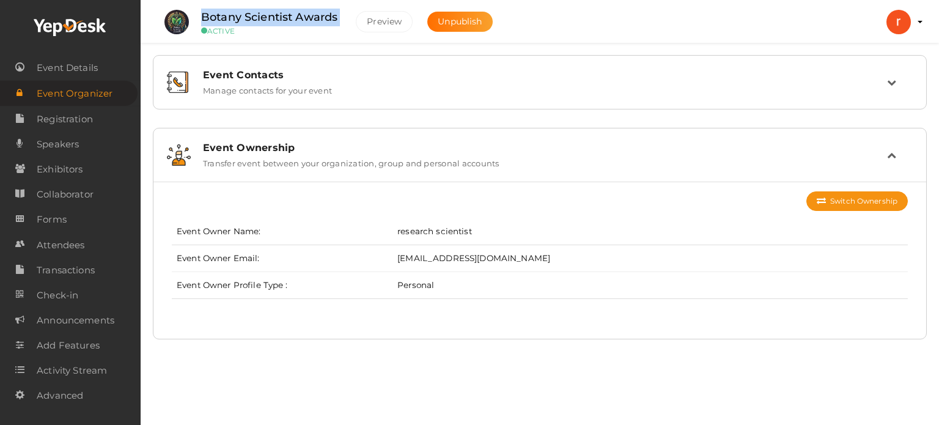
click at [322, 13] on label "Botany Scientist Awards" at bounding box center [269, 18] width 136 height 18
click at [72, 381] on span "Activity Stream" at bounding box center [72, 370] width 70 height 24
